Goal: Task Accomplishment & Management: Use online tool/utility

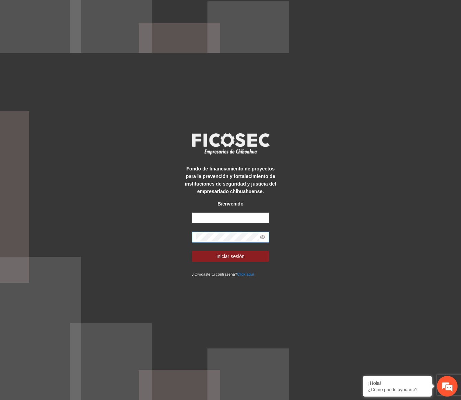
type input "**********"
click at [263, 241] on span at bounding box center [230, 237] width 77 height 11
click at [263, 237] on icon "eye-invisible" at bounding box center [262, 237] width 5 height 5
click at [241, 255] on span "Iniciar sesión" at bounding box center [230, 257] width 28 height 8
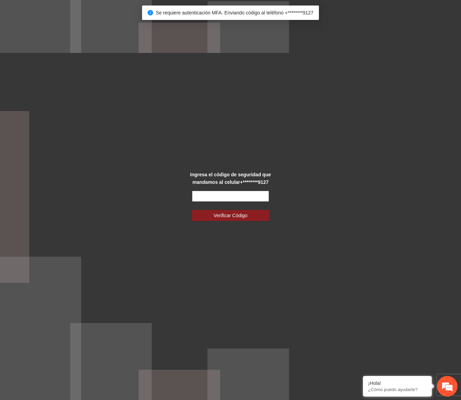
click at [229, 198] on input "text" at bounding box center [230, 196] width 77 height 11
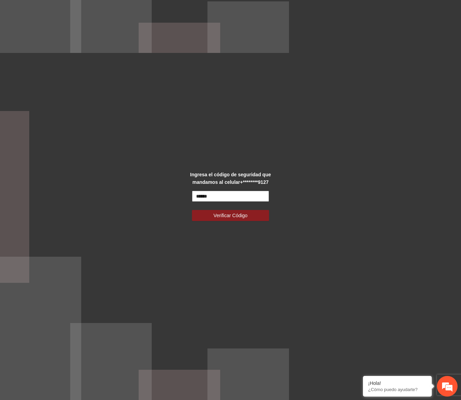
type input "******"
click at [192, 210] on button "Verificar Código" at bounding box center [230, 215] width 77 height 11
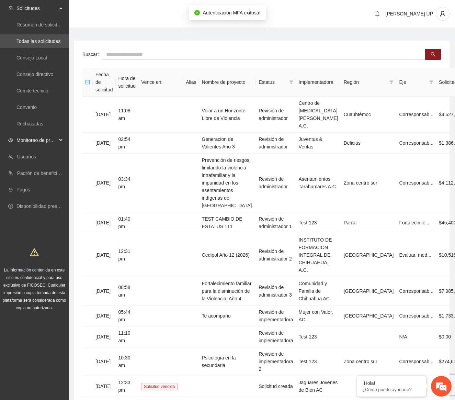
click at [45, 143] on span "Monitoreo de proyectos" at bounding box center [36, 140] width 41 height 14
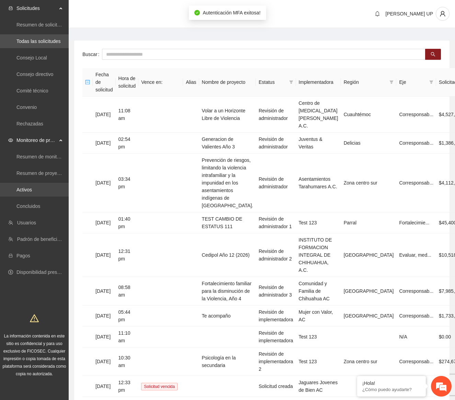
click at [32, 187] on link "Activos" at bounding box center [23, 189] width 15 height 5
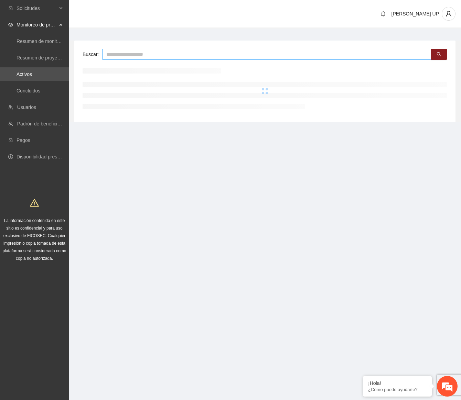
click at [144, 55] on input "text" at bounding box center [266, 54] width 329 height 11
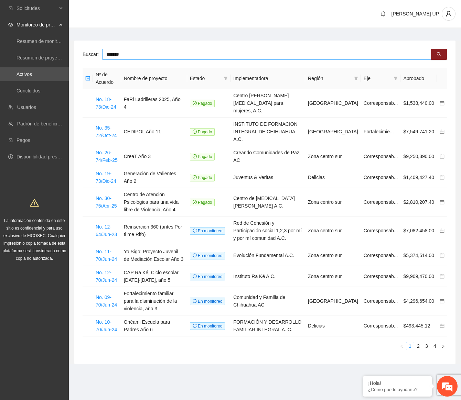
type input "*******"
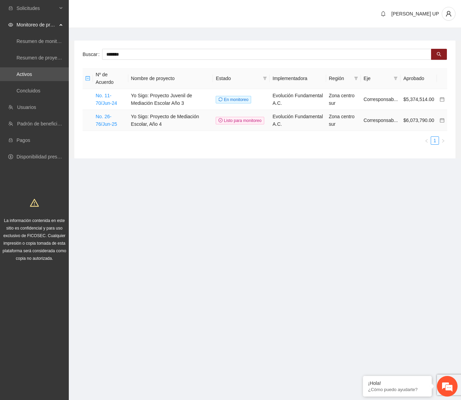
click at [119, 125] on td "No. 26-76/Jun-25" at bounding box center [110, 120] width 35 height 21
click at [113, 124] on link "No. 26-76/Jun-25" at bounding box center [106, 120] width 21 height 13
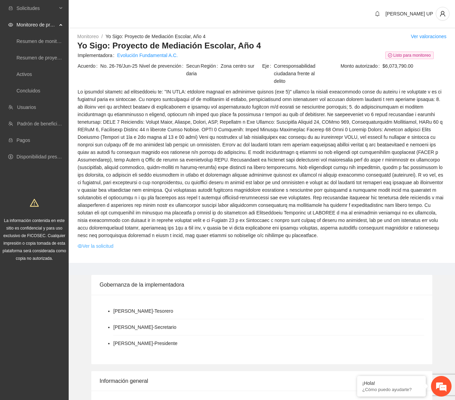
click at [98, 248] on link "Ver la solicitud" at bounding box center [96, 246] width 36 height 8
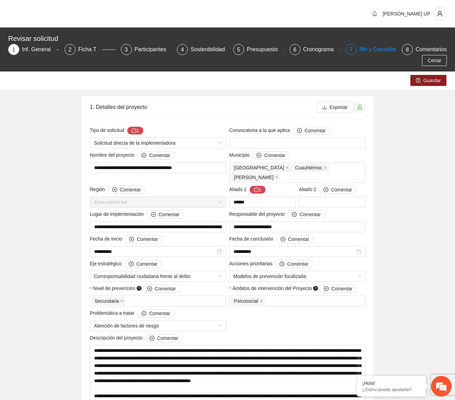
click at [354, 52] on div "7" at bounding box center [351, 49] width 11 height 11
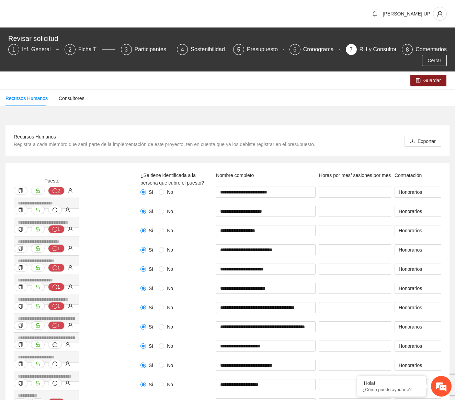
click at [200, 203] on div "Sí No" at bounding box center [177, 196] width 76 height 19
click at [436, 10] on button "button" at bounding box center [440, 14] width 14 height 14
click at [431, 37] on span "Cerrar sesión" at bounding box center [422, 40] width 43 height 8
